Goal: Task Accomplishment & Management: Manage account settings

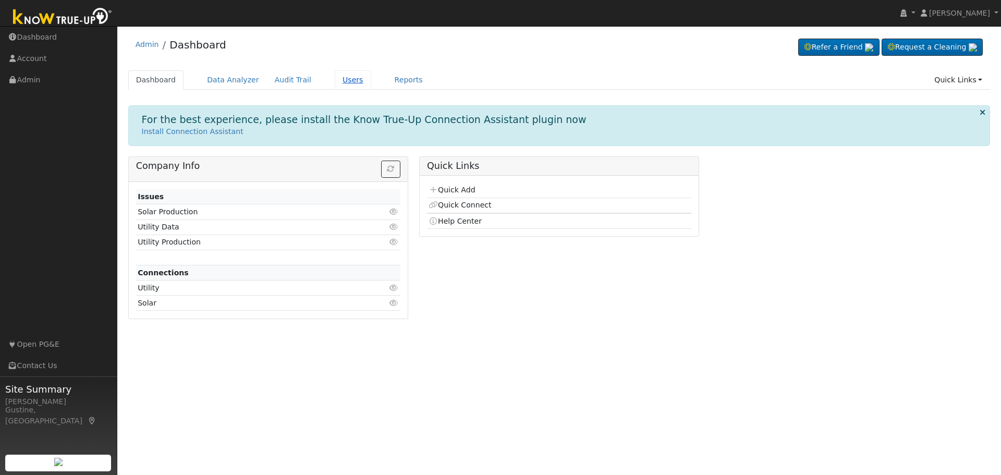
click at [353, 72] on link "Users" at bounding box center [353, 79] width 37 height 19
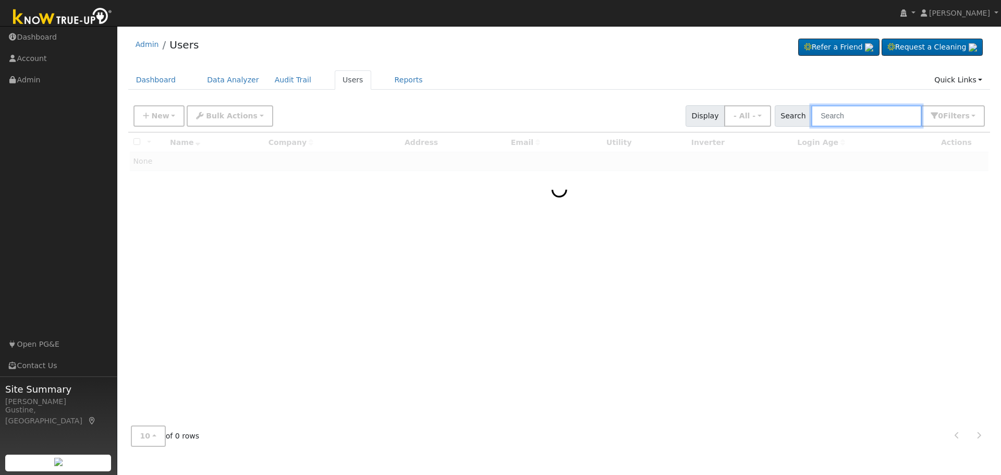
click at [870, 124] on input "text" at bounding box center [866, 115] width 111 height 21
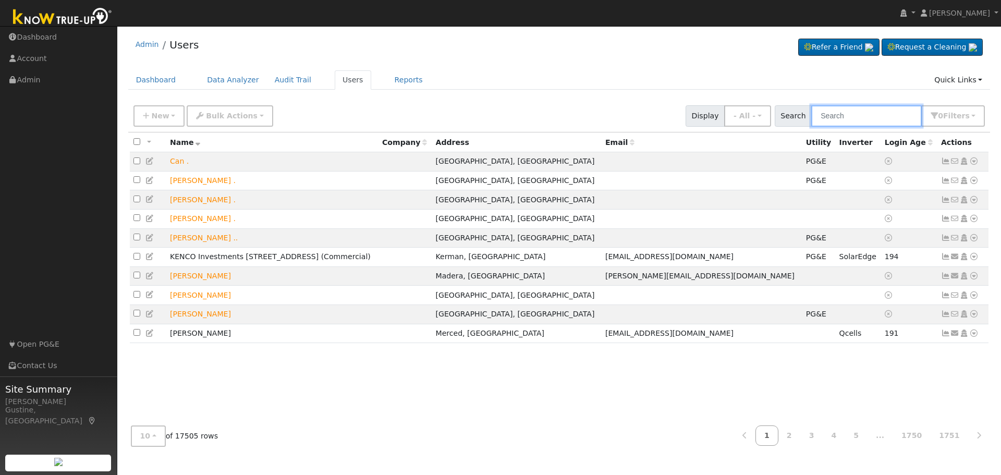
paste input "[PERSON_NAME]"
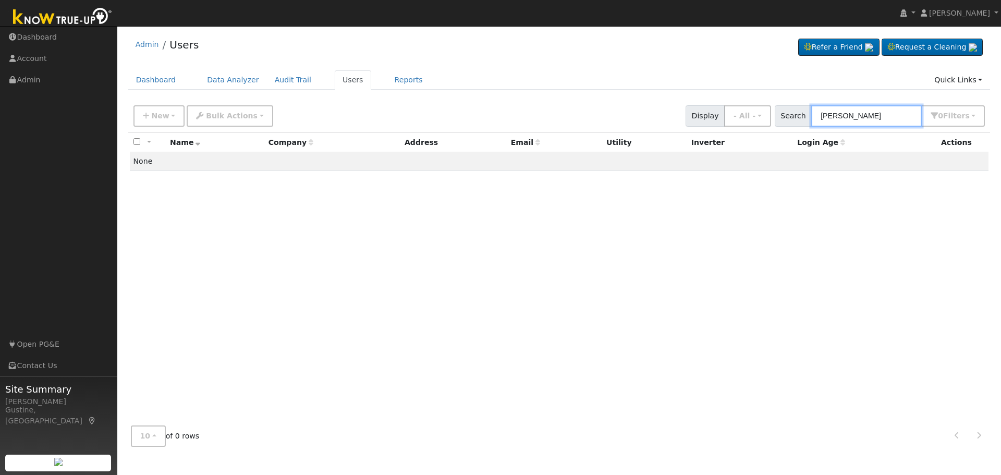
drag, startPoint x: 852, startPoint y: 116, endPoint x: 439, endPoint y: 130, distance: 413.3
click at [0, 0] on div "New Add User Quick Add Quick Connect Quick Convert Lead Bulk Actions Send Email…" at bounding box center [0, 0] width 0 height 0
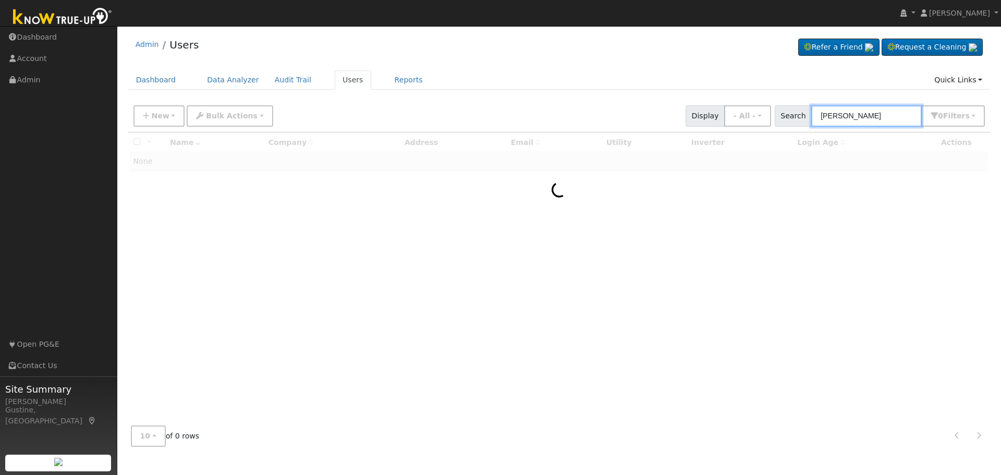
click at [915, 119] on input "[PERSON_NAME]" at bounding box center [866, 115] width 111 height 21
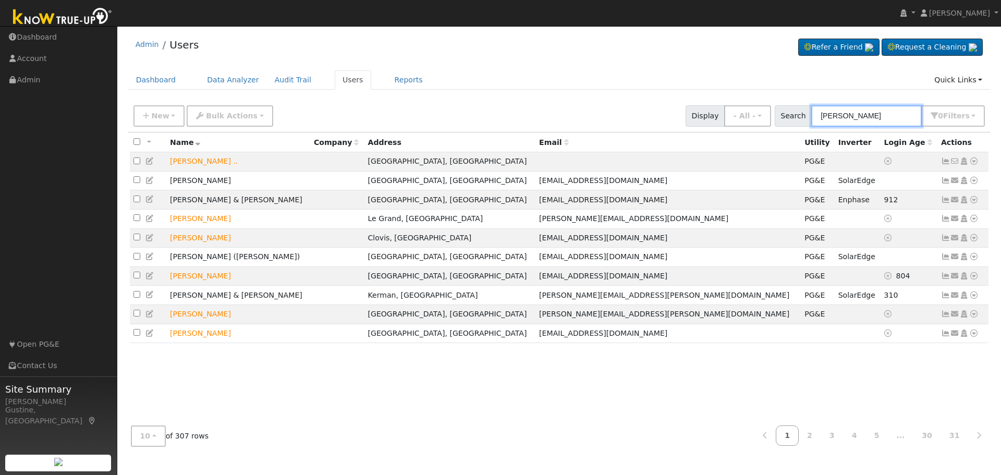
type input "[PERSON_NAME]"
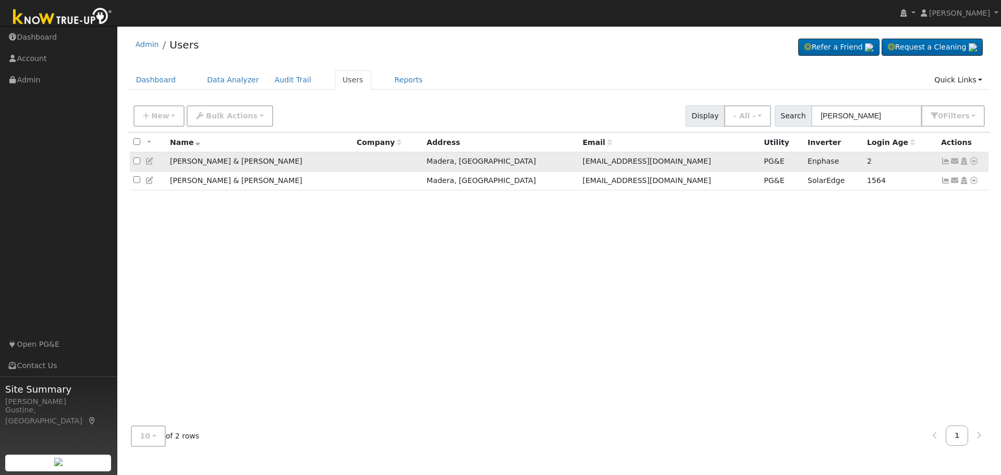
click at [944, 162] on icon at bounding box center [945, 160] width 9 height 7
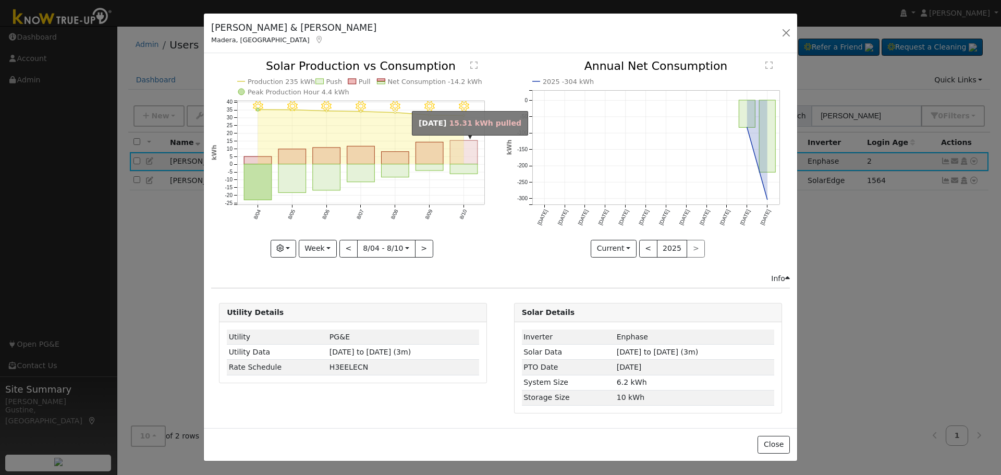
click at [468, 159] on rect "onclick=""" at bounding box center [465, 153] width 28 height 24
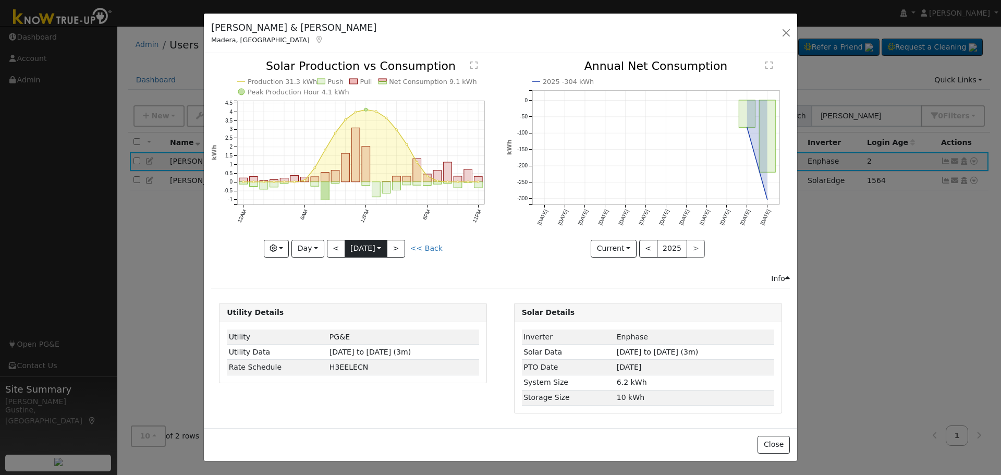
click at [345, 243] on input "[DATE]" at bounding box center [366, 248] width 42 height 17
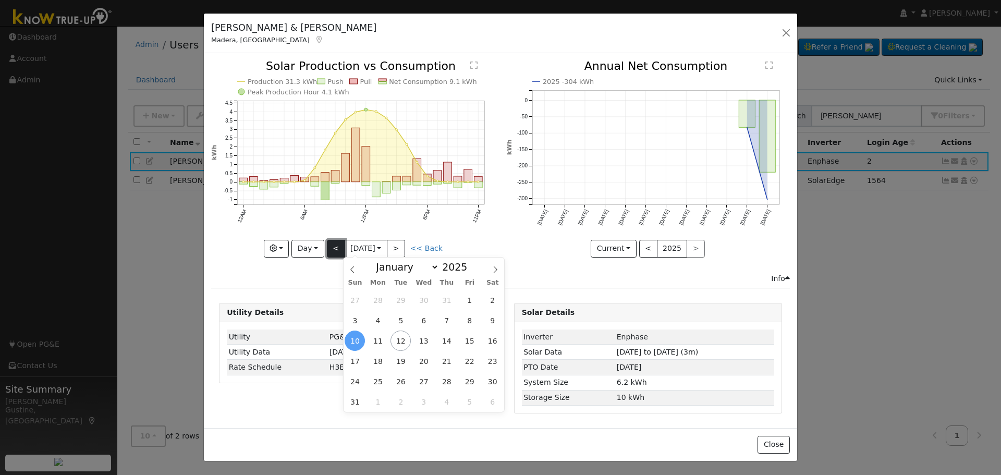
click at [340, 243] on button "<" at bounding box center [336, 249] width 18 height 18
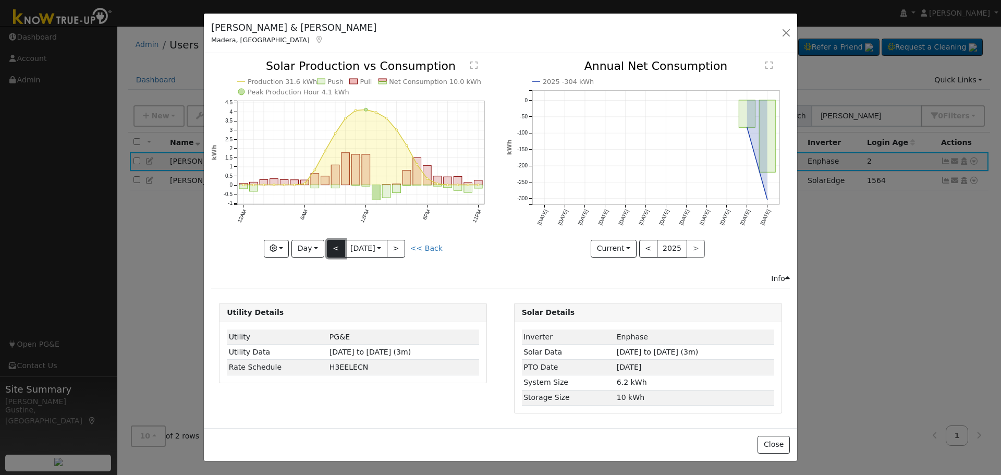
click at [340, 243] on button "<" at bounding box center [336, 249] width 18 height 18
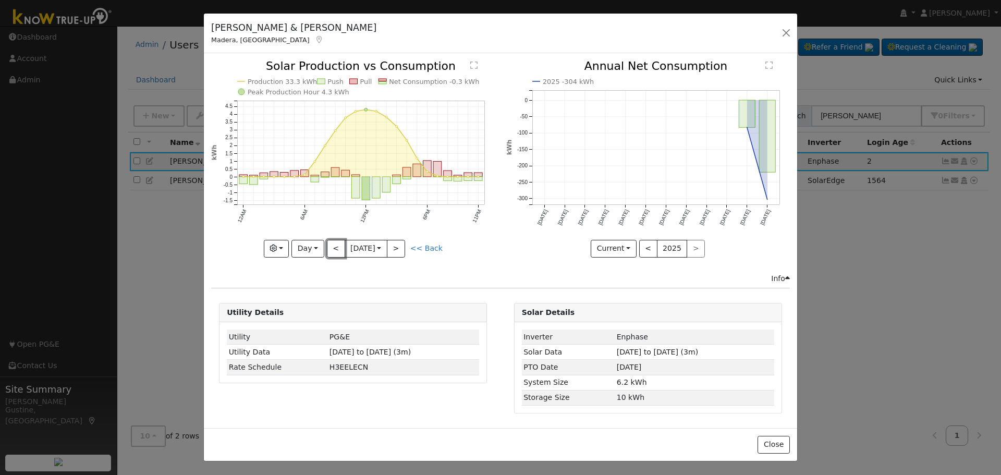
click at [342, 243] on button "<" at bounding box center [336, 249] width 18 height 18
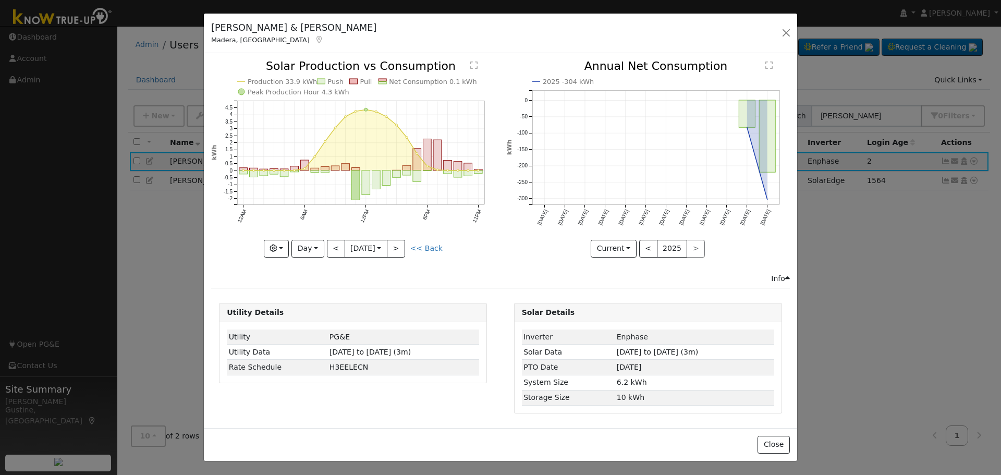
click at [332, 238] on icon "Production 33.9 kWh Push Pull Net Consumption 0.1 kWh Peak Production Hour 4.3 …" at bounding box center [353, 158] width 284 height 196
click at [331, 247] on button "<" at bounding box center [336, 249] width 18 height 18
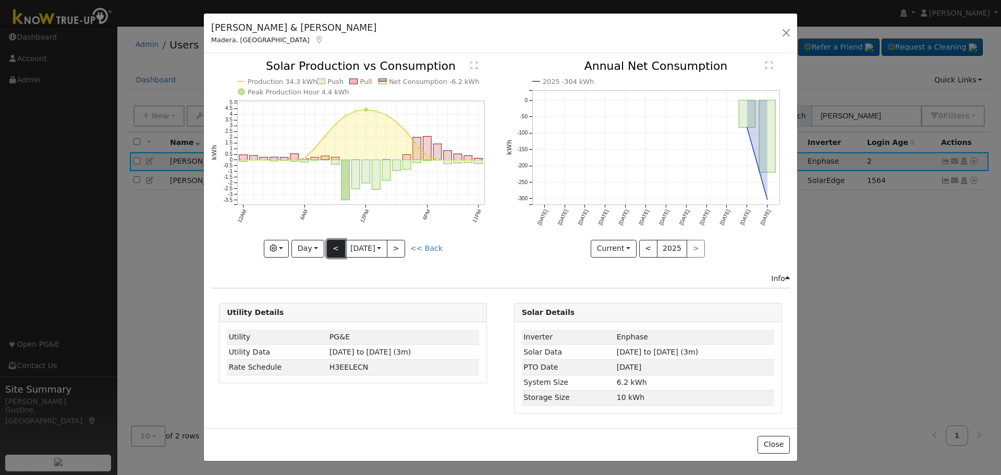
click at [332, 251] on button "<" at bounding box center [336, 249] width 18 height 18
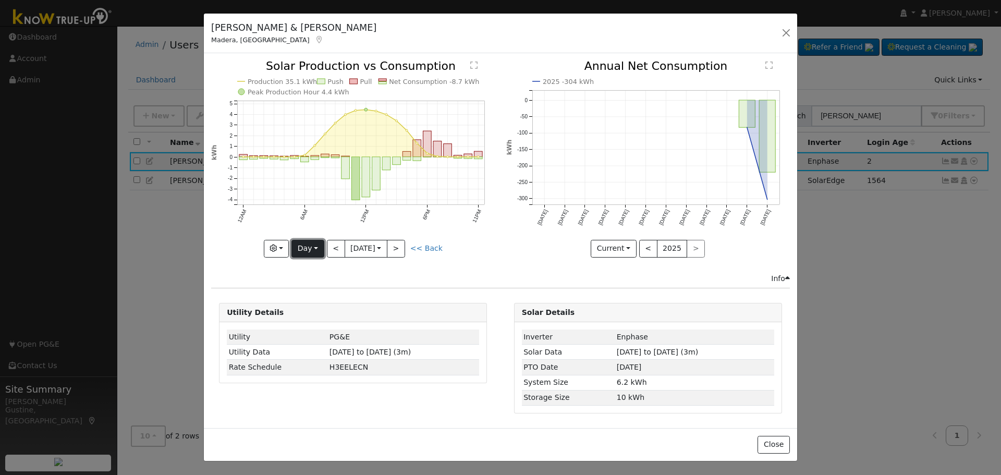
click at [319, 243] on button "Day" at bounding box center [308, 249] width 32 height 18
click at [340, 243] on button "<" at bounding box center [336, 249] width 18 height 18
type input "[DATE]"
